Goal: Task Accomplishment & Management: Use online tool/utility

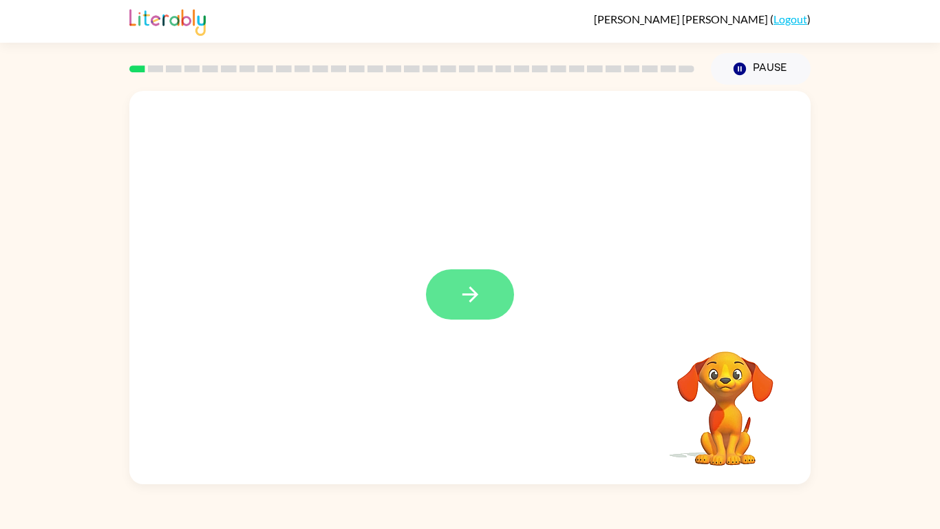
click at [469, 309] on button "button" at bounding box center [470, 294] width 88 height 50
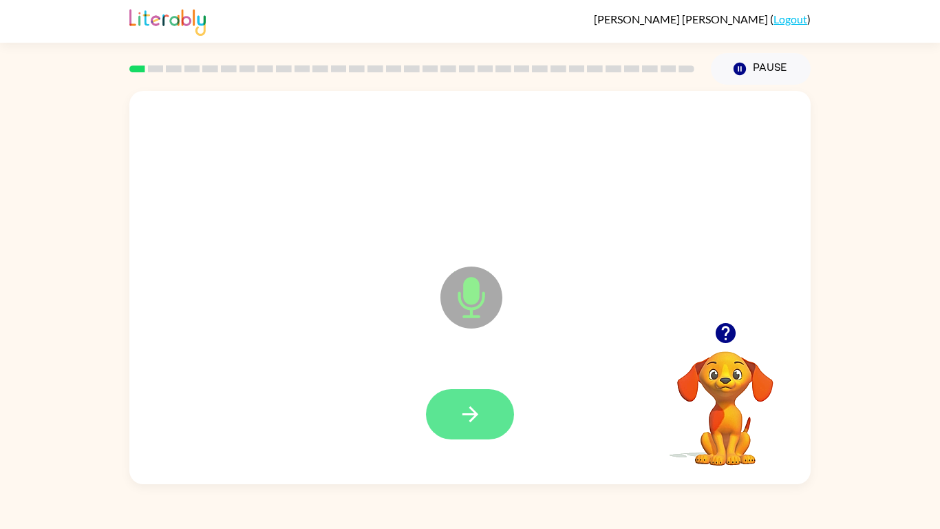
click at [479, 412] on button "button" at bounding box center [470, 414] width 88 height 50
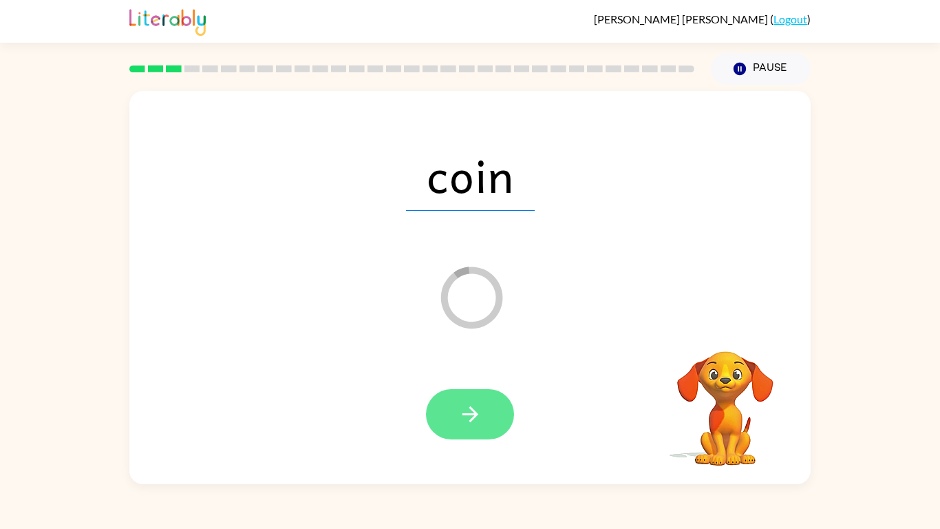
click at [474, 399] on button "button" at bounding box center [470, 414] width 88 height 50
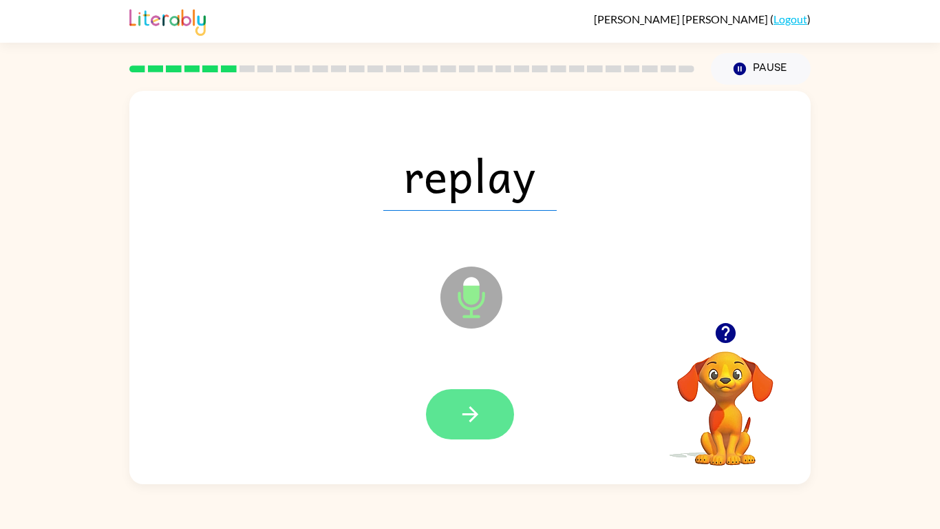
click at [485, 411] on button "button" at bounding box center [470, 414] width 88 height 50
click at [482, 412] on button "button" at bounding box center [470, 414] width 88 height 50
click at [465, 409] on icon "button" at bounding box center [470, 414] width 24 height 24
click at [490, 412] on button "button" at bounding box center [470, 414] width 88 height 50
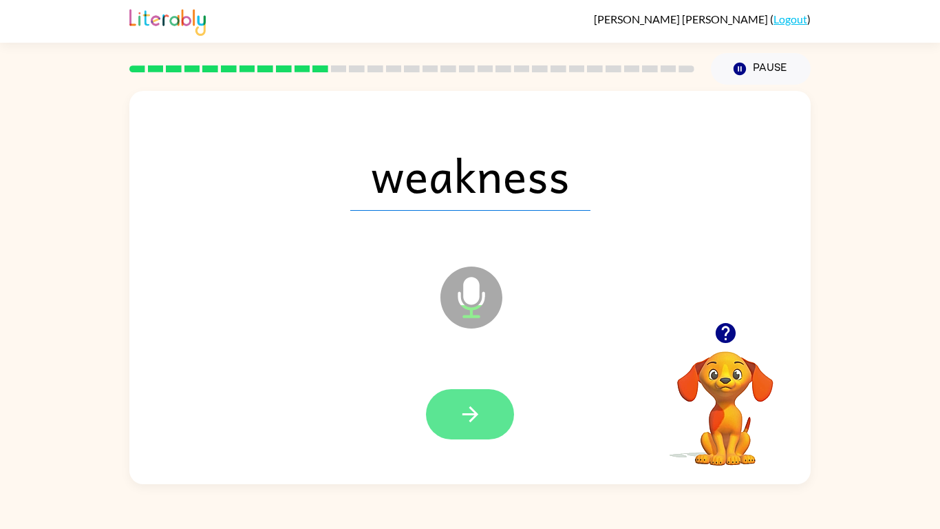
click at [458, 412] on icon "button" at bounding box center [470, 414] width 24 height 24
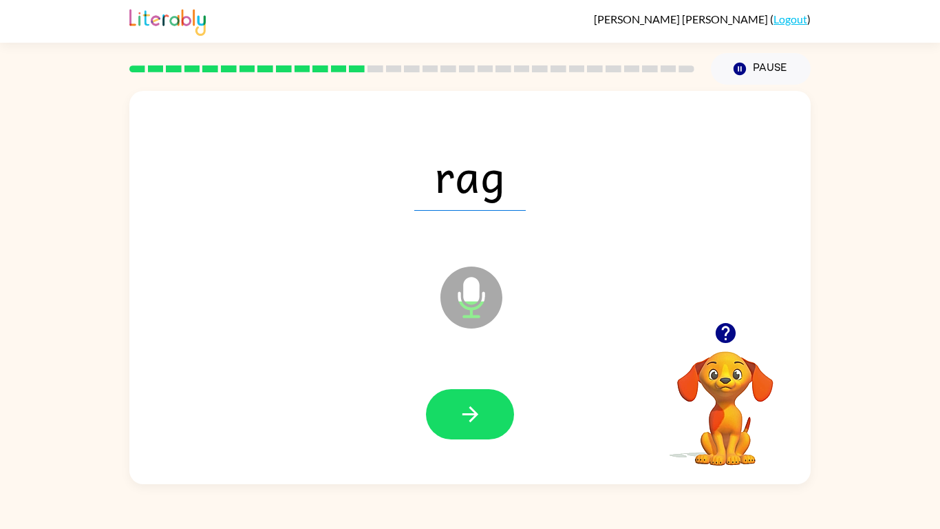
click at [781, 314] on div "rag Microphone The Microphone is here when it is your turn to talk" at bounding box center [469, 287] width 681 height 393
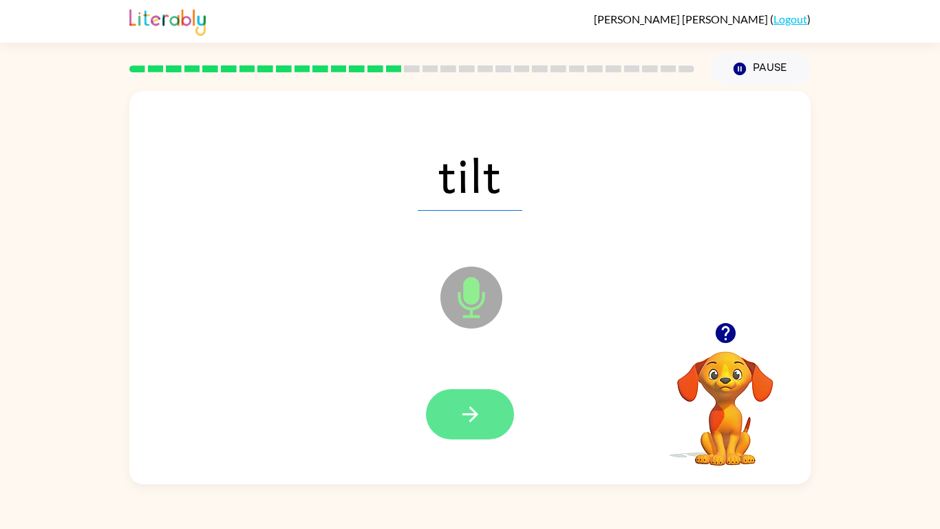
click at [467, 406] on icon "button" at bounding box center [470, 414] width 24 height 24
click at [456, 412] on button "button" at bounding box center [470, 414] width 88 height 50
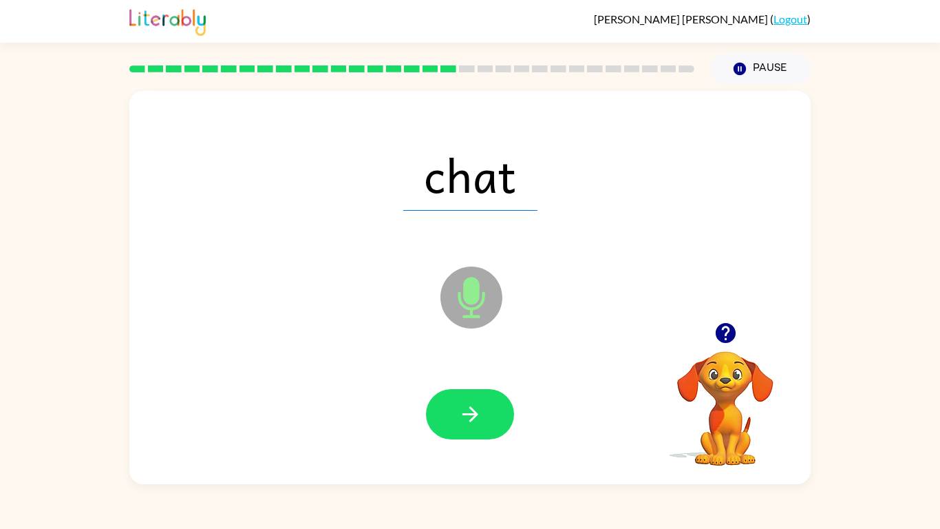
click at [496, 216] on div "chat" at bounding box center [470, 174] width 654 height 113
click at [469, 412] on icon "button" at bounding box center [470, 414] width 24 height 24
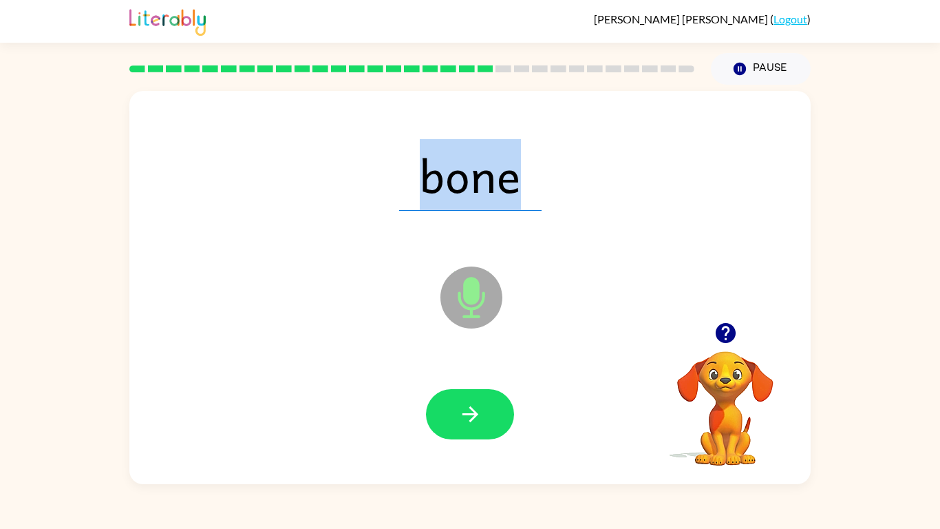
click at [871, 169] on div "bone Microphone The Microphone is here when it is your turn to talk Your browse…" at bounding box center [470, 284] width 940 height 399
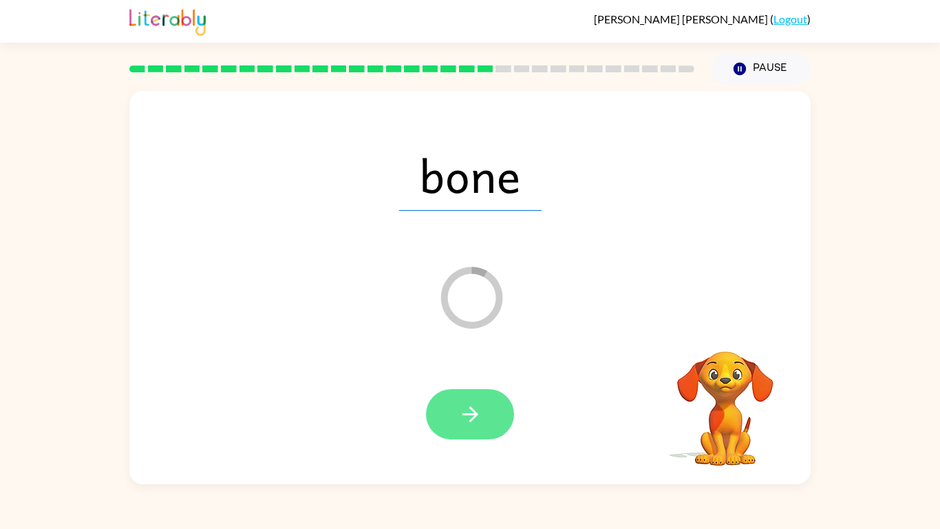
click at [460, 392] on button "button" at bounding box center [470, 414] width 88 height 50
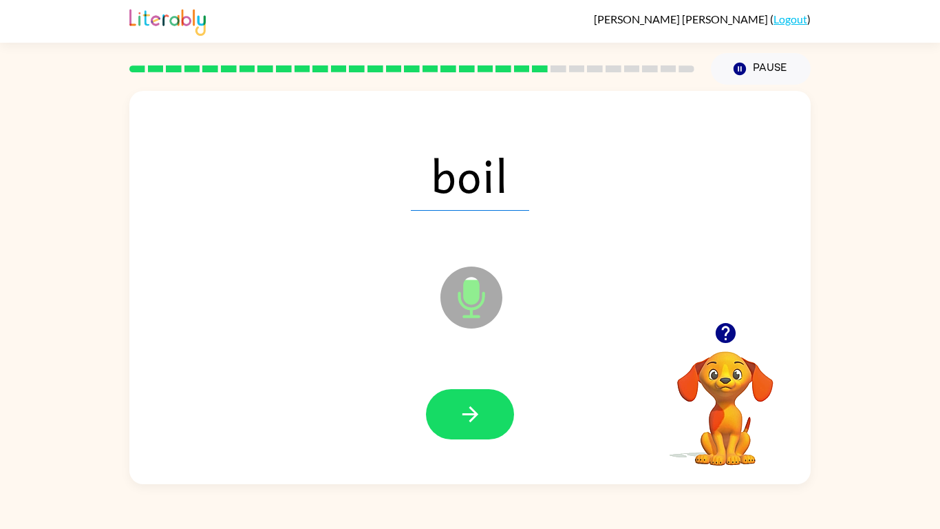
click at [429, 168] on span "boil" at bounding box center [470, 175] width 118 height 72
click at [474, 412] on icon "button" at bounding box center [470, 414] width 16 height 16
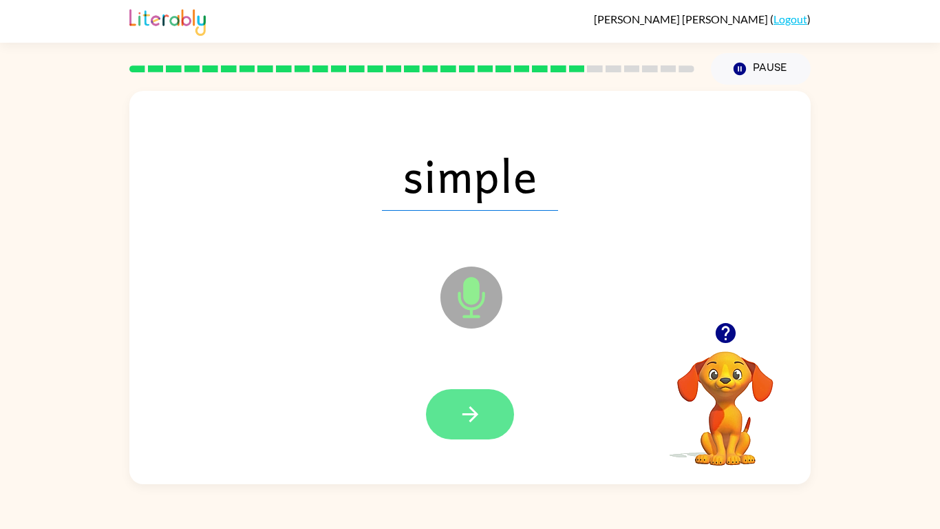
click at [459, 399] on button "button" at bounding box center [470, 414] width 88 height 50
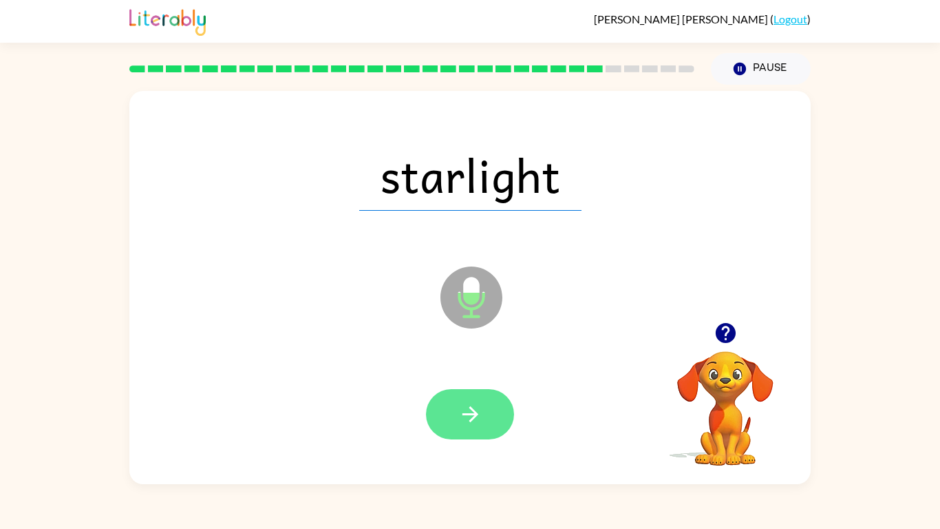
click at [493, 403] on button "button" at bounding box center [470, 414] width 88 height 50
click at [467, 412] on icon "button" at bounding box center [470, 414] width 24 height 24
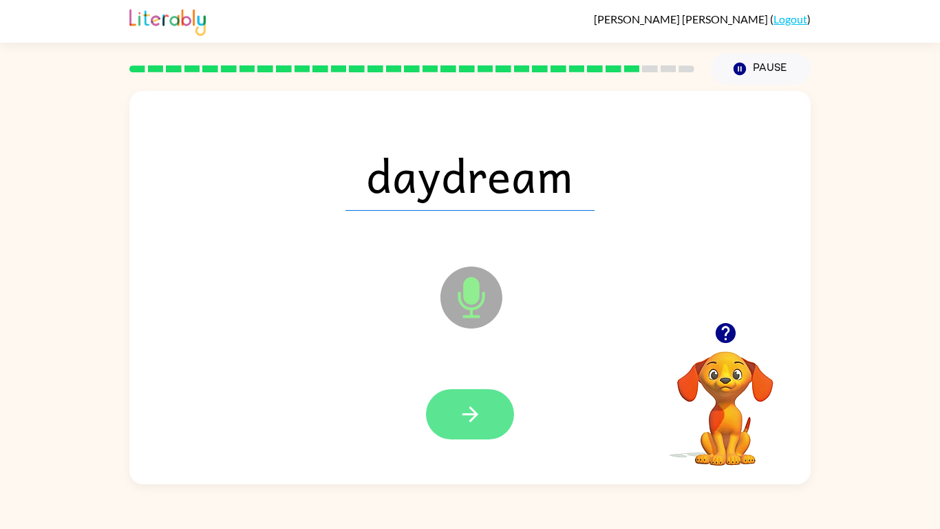
click at [452, 405] on button "button" at bounding box center [470, 414] width 88 height 50
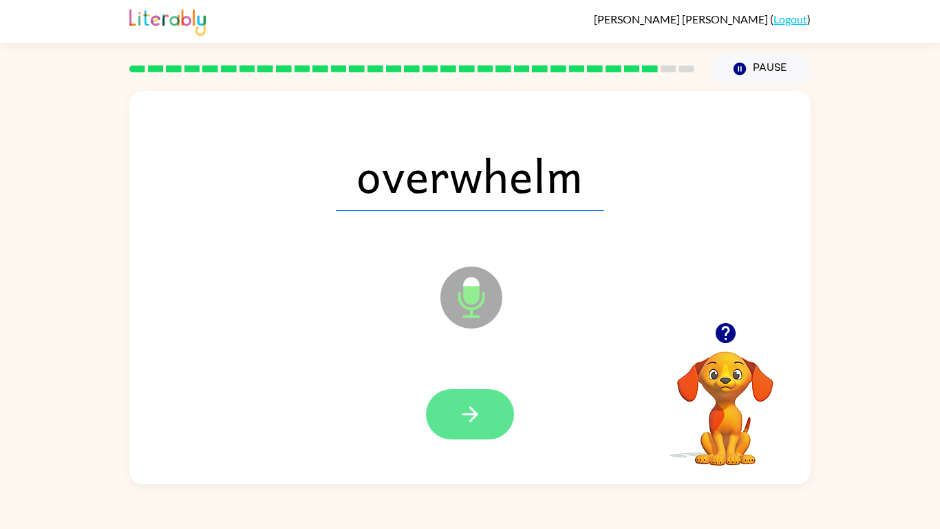
click at [481, 412] on icon "button" at bounding box center [470, 414] width 24 height 24
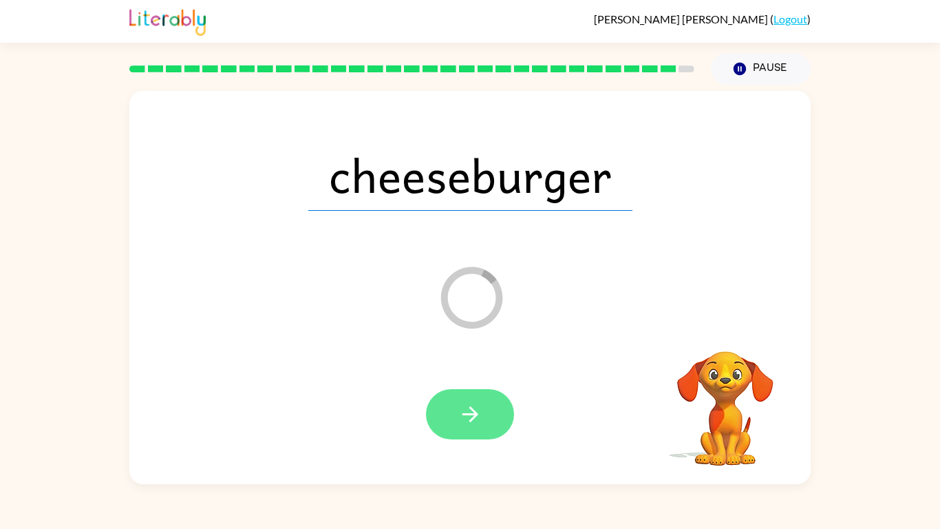
click at [474, 412] on icon "button" at bounding box center [470, 414] width 16 height 16
